Goal: Complete application form: Complete application form

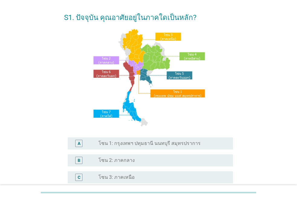
scroll to position [30, 0]
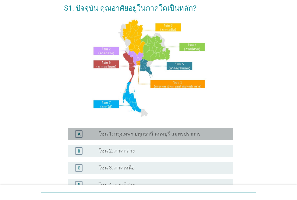
click at [223, 132] on div "radio_button_unchecked โซน 1: กรุงเทพฯ ปทุมธานี นนทบุรี สมุทรปราการ" at bounding box center [161, 134] width 125 height 6
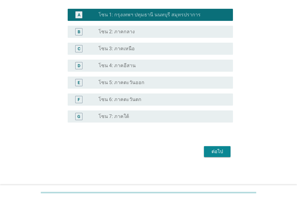
scroll to position [150, 0]
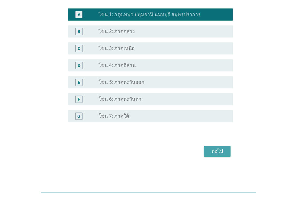
click at [209, 153] on button "ต่อไป" at bounding box center [217, 151] width 27 height 11
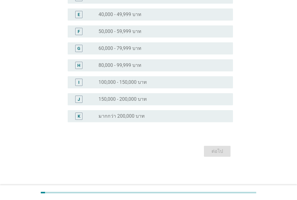
scroll to position [0, 0]
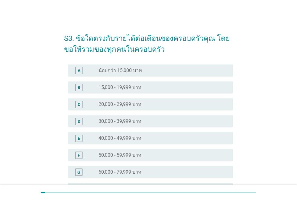
click at [208, 104] on div "radio_button_unchecked 20,000 - 29,999 บาท" at bounding box center [161, 104] width 125 height 6
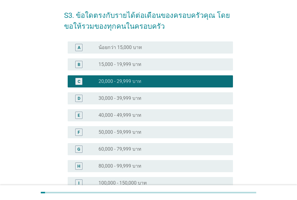
scroll to position [121, 0]
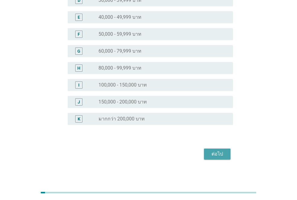
click at [220, 156] on div "ต่อไป" at bounding box center [217, 153] width 17 height 7
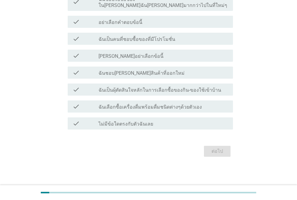
scroll to position [0, 0]
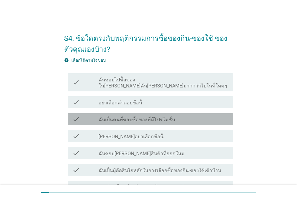
click at [211, 113] on div "check check_box_outline_blank ฉันเป็นคนที่ชอบซื้อของที่มีโปรโมชั่น" at bounding box center [151, 119] width 166 height 12
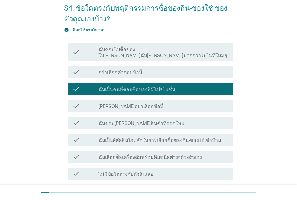
scroll to position [61, 0]
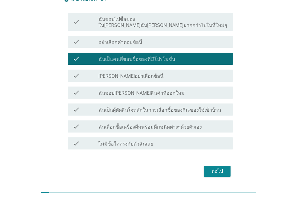
click at [190, 89] on div "check_box_outline_blank ฉันชอบ[PERSON_NAME]สินค้าที่ออกใหม่" at bounding box center [164, 92] width 130 height 7
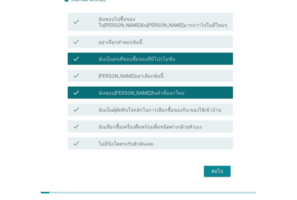
click at [229, 118] on div "check check_box_outline_blank ฉันเลือกซื้อเครื่องดื่มพร้อมดื่มชนิดต่างๆด้วยตัวเ…" at bounding box center [148, 126] width 169 height 17
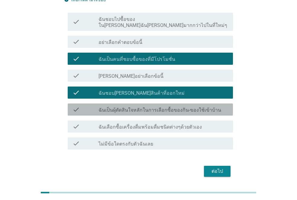
click at [218, 106] on div "check_box_outline_blank ฉันเป็นผุ้ตัดสินใจหลักในการเลือกซื้อของกิน-ของใช้เข้าบ้…" at bounding box center [164, 109] width 130 height 7
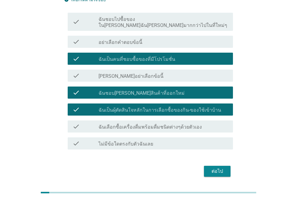
click at [211, 123] on div "check_box_outline_blank ฉันเลือกซื้อเครื่องดื่มพร้อมดื่มชนิดต่างๆด้วยตัวเอง" at bounding box center [164, 126] width 130 height 7
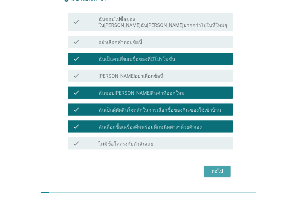
click at [218, 168] on div "ต่อไป" at bounding box center [217, 171] width 17 height 7
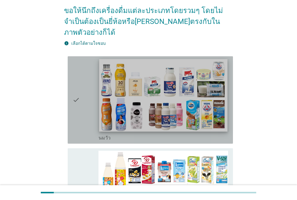
click at [165, 107] on img at bounding box center [163, 95] width 129 height 72
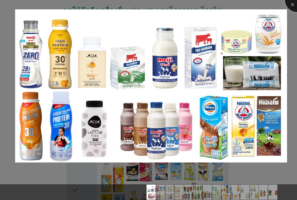
click at [294, 4] on div at bounding box center [297, 0] width 24 height 24
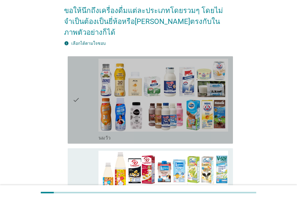
click at [77, 91] on icon "check" at bounding box center [76, 100] width 7 height 83
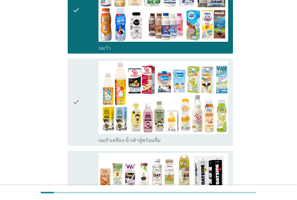
scroll to position [151, 0]
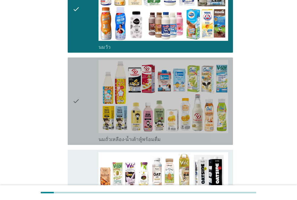
click at [77, 91] on icon "check" at bounding box center [76, 101] width 7 height 83
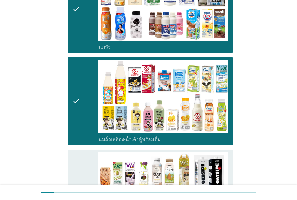
scroll to position [242, 0]
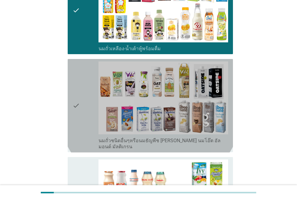
click at [77, 91] on icon "check" at bounding box center [76, 105] width 7 height 89
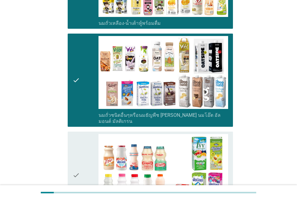
scroll to position [333, 0]
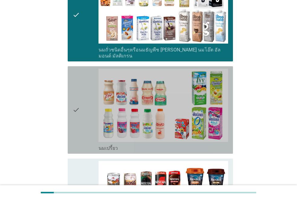
click at [77, 91] on icon "check" at bounding box center [76, 110] width 7 height 83
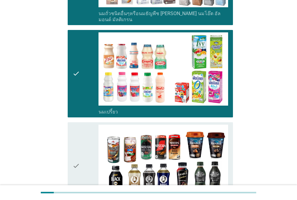
scroll to position [424, 0]
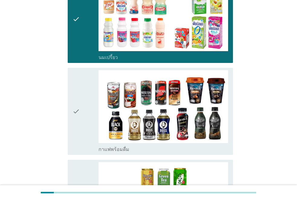
click at [77, 91] on icon "check" at bounding box center [76, 111] width 7 height 83
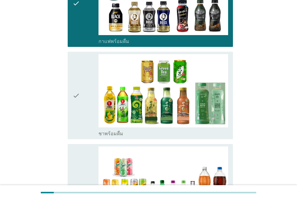
scroll to position [514, 0]
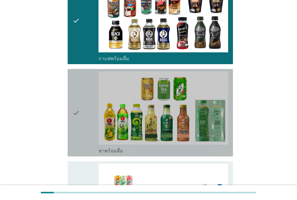
click at [77, 91] on icon "check" at bounding box center [76, 112] width 7 height 83
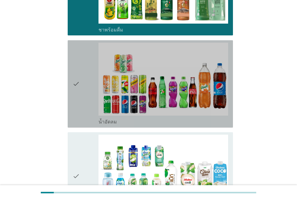
click at [77, 91] on icon "check" at bounding box center [76, 84] width 7 height 83
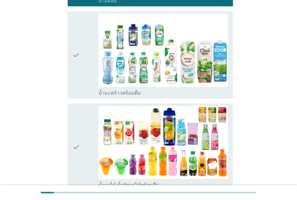
scroll to position [787, 0]
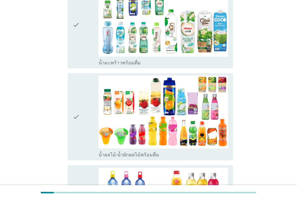
click at [77, 91] on icon "check" at bounding box center [76, 117] width 7 height 83
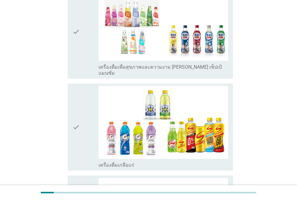
scroll to position [1150, 0]
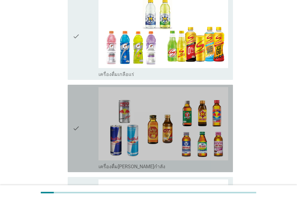
click at [76, 100] on icon "check" at bounding box center [76, 128] width 7 height 83
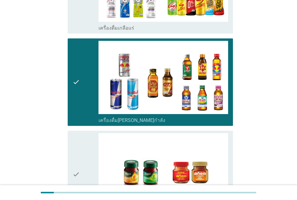
scroll to position [1279, 0]
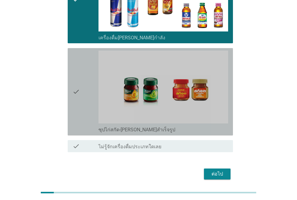
click at [76, 100] on icon "check" at bounding box center [76, 92] width 7 height 83
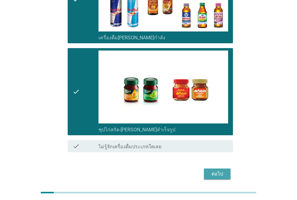
click at [226, 169] on button "ต่อไป" at bounding box center [217, 174] width 27 height 11
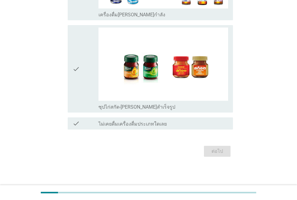
scroll to position [0, 0]
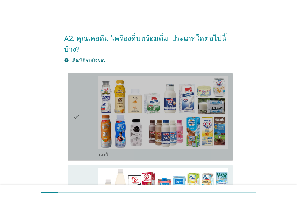
click at [74, 128] on icon "check" at bounding box center [76, 117] width 7 height 83
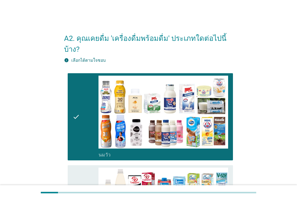
scroll to position [121, 0]
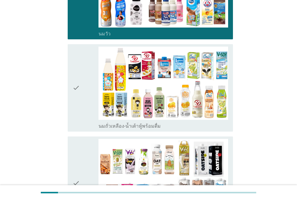
click at [81, 110] on div "check" at bounding box center [86, 88] width 26 height 83
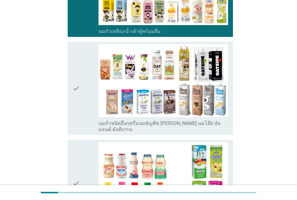
scroll to position [272, 0]
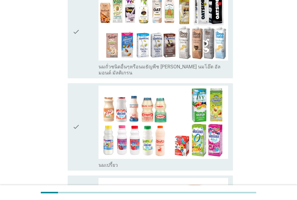
click at [81, 110] on div "check" at bounding box center [86, 127] width 26 height 83
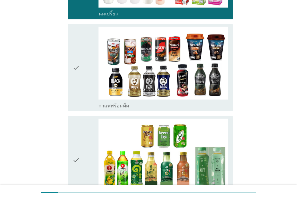
scroll to position [454, 0]
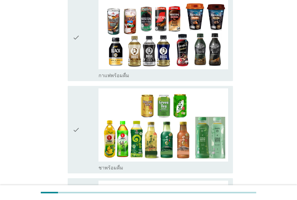
click at [81, 110] on div "check" at bounding box center [86, 129] width 26 height 83
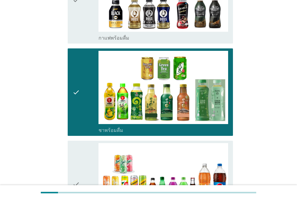
scroll to position [545, 0]
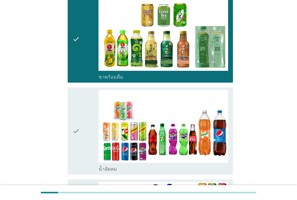
click at [81, 110] on div "check" at bounding box center [86, 131] width 26 height 83
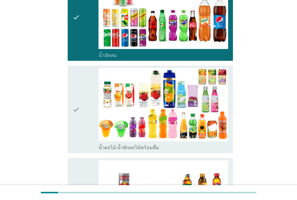
scroll to position [666, 0]
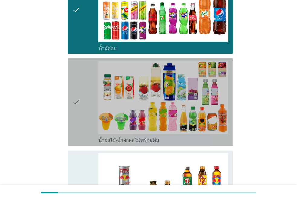
click at [81, 110] on div "check" at bounding box center [86, 102] width 26 height 83
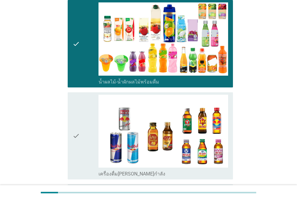
scroll to position [817, 0]
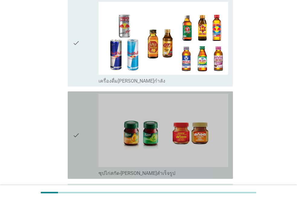
click at [81, 110] on div "check" at bounding box center [86, 135] width 26 height 83
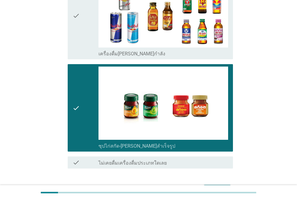
scroll to position [866, 0]
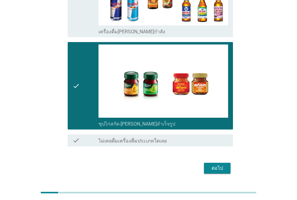
click at [215, 165] on div "ต่อไป" at bounding box center [217, 168] width 17 height 7
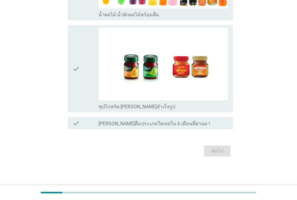
scroll to position [0, 0]
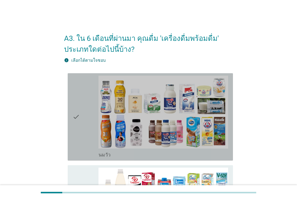
click at [90, 128] on div "check" at bounding box center [86, 117] width 26 height 83
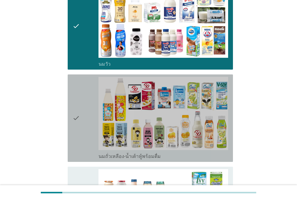
click at [90, 128] on div "check" at bounding box center [86, 118] width 26 height 83
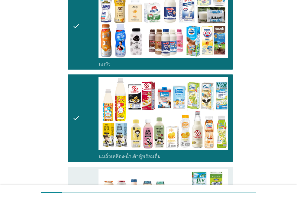
scroll to position [212, 0]
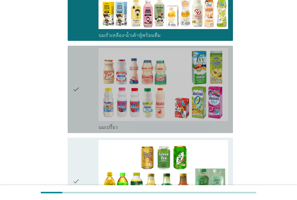
click at [88, 113] on div "check" at bounding box center [86, 89] width 26 height 83
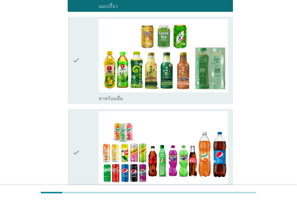
scroll to position [424, 0]
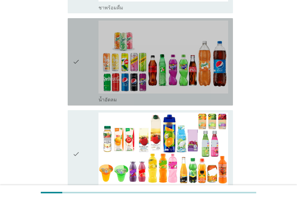
click at [74, 86] on icon "check" at bounding box center [76, 62] width 7 height 83
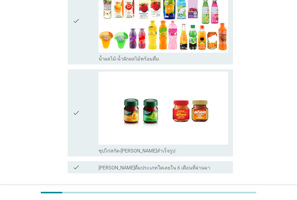
scroll to position [601, 0]
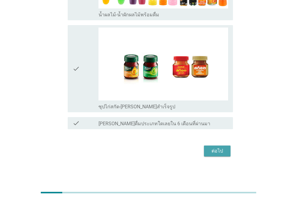
click at [230, 154] on button "ต่อไป" at bounding box center [217, 151] width 27 height 11
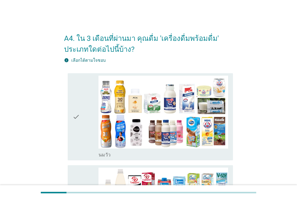
click at [83, 117] on div "check" at bounding box center [86, 117] width 26 height 83
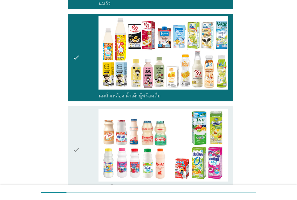
click at [93, 158] on div "check" at bounding box center [86, 150] width 26 height 83
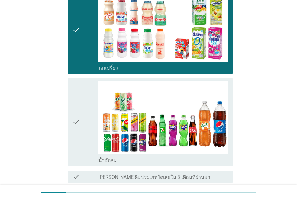
scroll to position [272, 0]
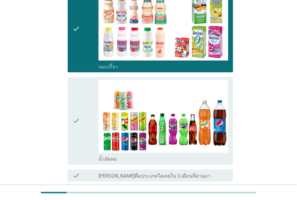
click at [69, 53] on div "check check_box นมเปรี้ยว" at bounding box center [151, 28] width 166 height 87
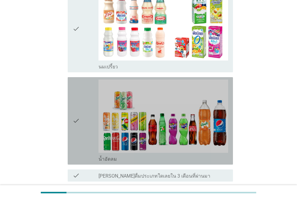
click at [75, 102] on icon "check" at bounding box center [76, 121] width 7 height 83
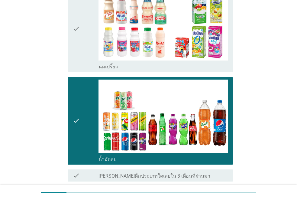
scroll to position [324, 0]
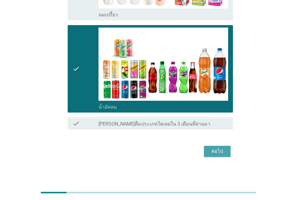
click at [227, 150] on button "ต่อไป" at bounding box center [217, 151] width 27 height 11
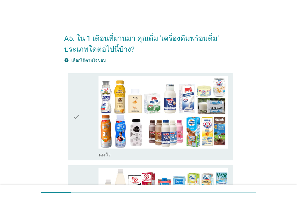
scroll to position [61, 0]
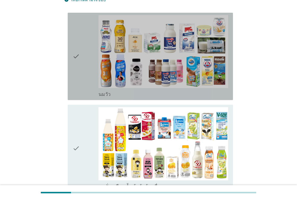
click at [85, 78] on div "check" at bounding box center [86, 56] width 26 height 83
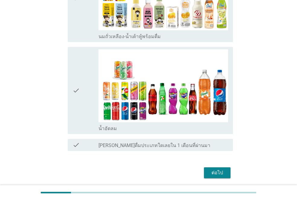
scroll to position [212, 0]
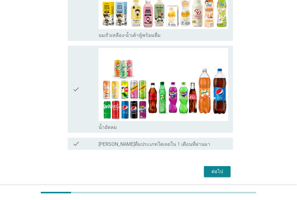
click at [84, 123] on div "check" at bounding box center [86, 89] width 26 height 83
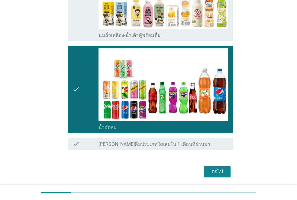
drag, startPoint x: 214, startPoint y: 165, endPoint x: 215, endPoint y: 170, distance: 5.6
click at [214, 167] on div "ต่อไป" at bounding box center [148, 171] width 169 height 15
click at [215, 170] on div "ต่อไป" at bounding box center [217, 171] width 17 height 7
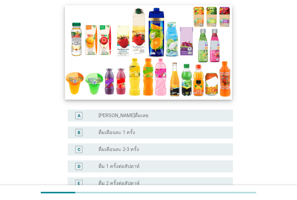
scroll to position [121, 0]
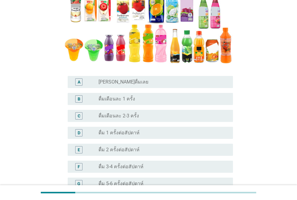
click at [162, 82] on div "radio_button_unchecked [PERSON_NAME]ดื่มเลย" at bounding box center [161, 82] width 125 height 6
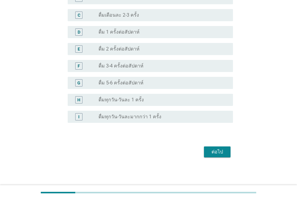
scroll to position [223, 0]
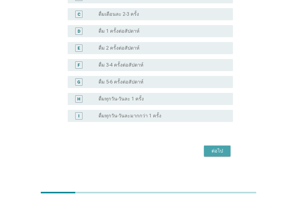
click at [230, 151] on button "ต่อไป" at bounding box center [217, 151] width 27 height 11
